Goal: Information Seeking & Learning: Learn about a topic

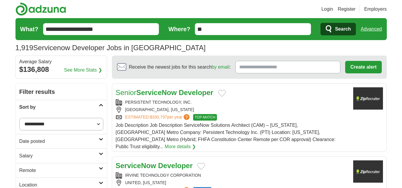
select select "**********"
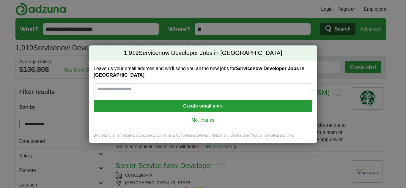
drag, startPoint x: 200, startPoint y: 120, endPoint x: 152, endPoint y: 120, distance: 48.5
click at [200, 120] on link "No, thanks" at bounding box center [202, 120] width 209 height 7
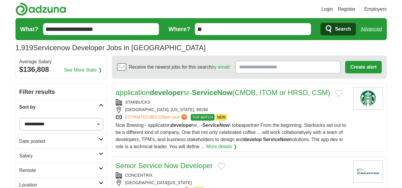
click at [42, 106] on h2 "Sort by" at bounding box center [58, 107] width 79 height 7
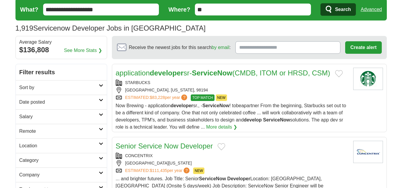
scroll to position [30, 0]
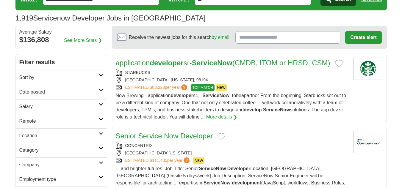
click at [40, 93] on h2 "Date posted" at bounding box center [58, 92] width 79 height 7
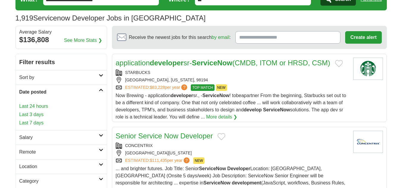
click at [33, 106] on link "Last 24 hours" at bounding box center [61, 106] width 84 height 7
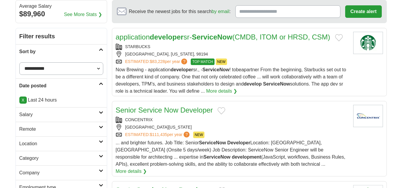
scroll to position [59, 0]
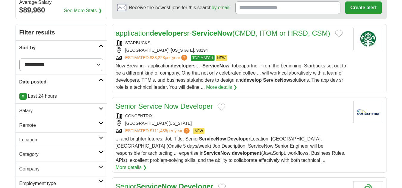
click at [31, 124] on h2 "Remote" at bounding box center [58, 125] width 79 height 7
click at [30, 140] on link "Remote jobs" at bounding box center [32, 139] width 27 height 5
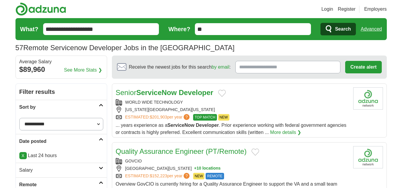
click at [41, 106] on h2 "Sort by" at bounding box center [58, 107] width 79 height 7
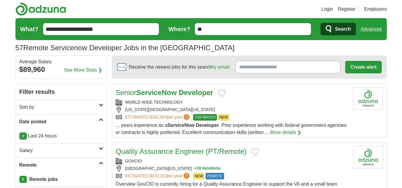
click at [35, 121] on h2 "Date posted" at bounding box center [58, 121] width 79 height 7
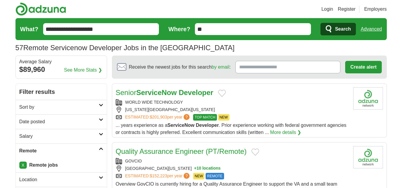
click at [32, 149] on h2 "Remote" at bounding box center [58, 150] width 79 height 7
click at [244, 101] on div "WORLD WIDE TECHNOLOGY" at bounding box center [232, 102] width 233 height 6
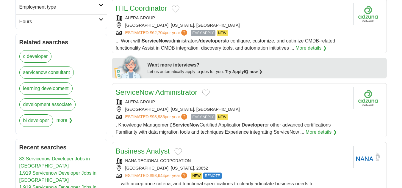
scroll to position [208, 0]
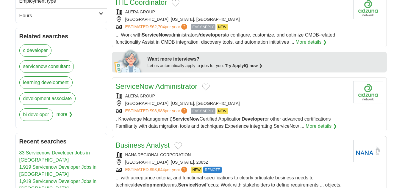
click at [189, 101] on div "[GEOGRAPHIC_DATA], [US_STATE], [GEOGRAPHIC_DATA]" at bounding box center [232, 104] width 233 height 6
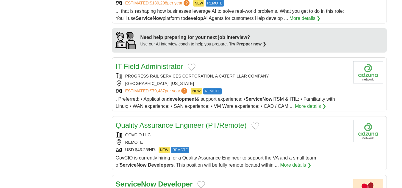
scroll to position [535, 0]
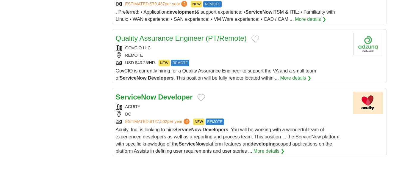
click at [159, 113] on div "DC" at bounding box center [232, 114] width 233 height 6
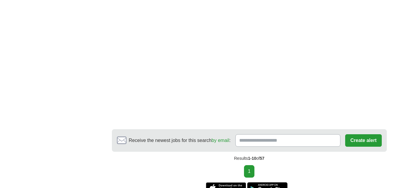
scroll to position [803, 0]
